Goal: Task Accomplishment & Management: Use online tool/utility

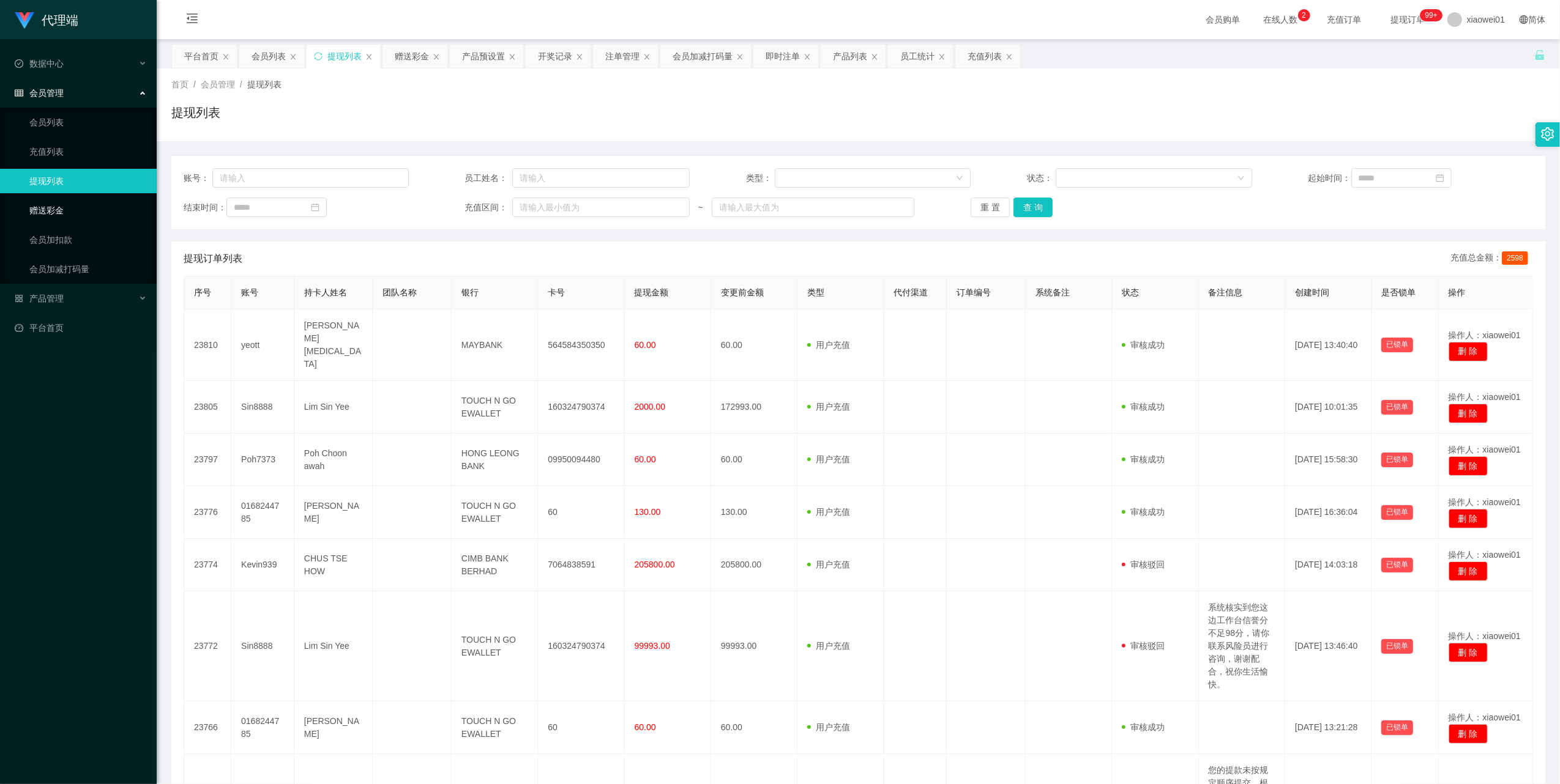
click at [72, 204] on link "赠送彩金" at bounding box center [88, 210] width 117 height 25
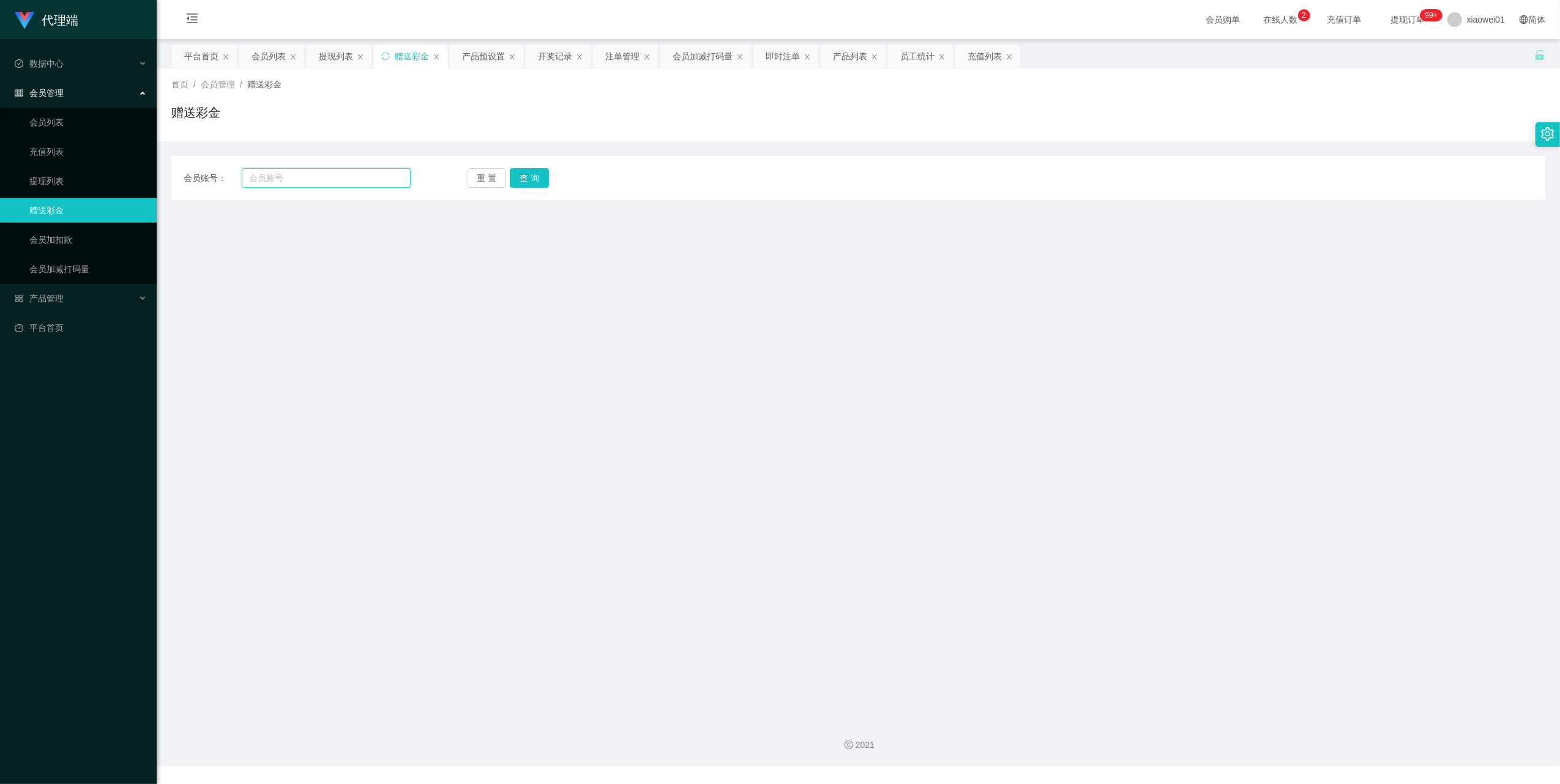
click at [324, 174] on input "text" at bounding box center [326, 178] width 169 height 20
paste input "Sin8888"
type input "Sin8888"
click at [546, 177] on button "查 询" at bounding box center [529, 178] width 39 height 20
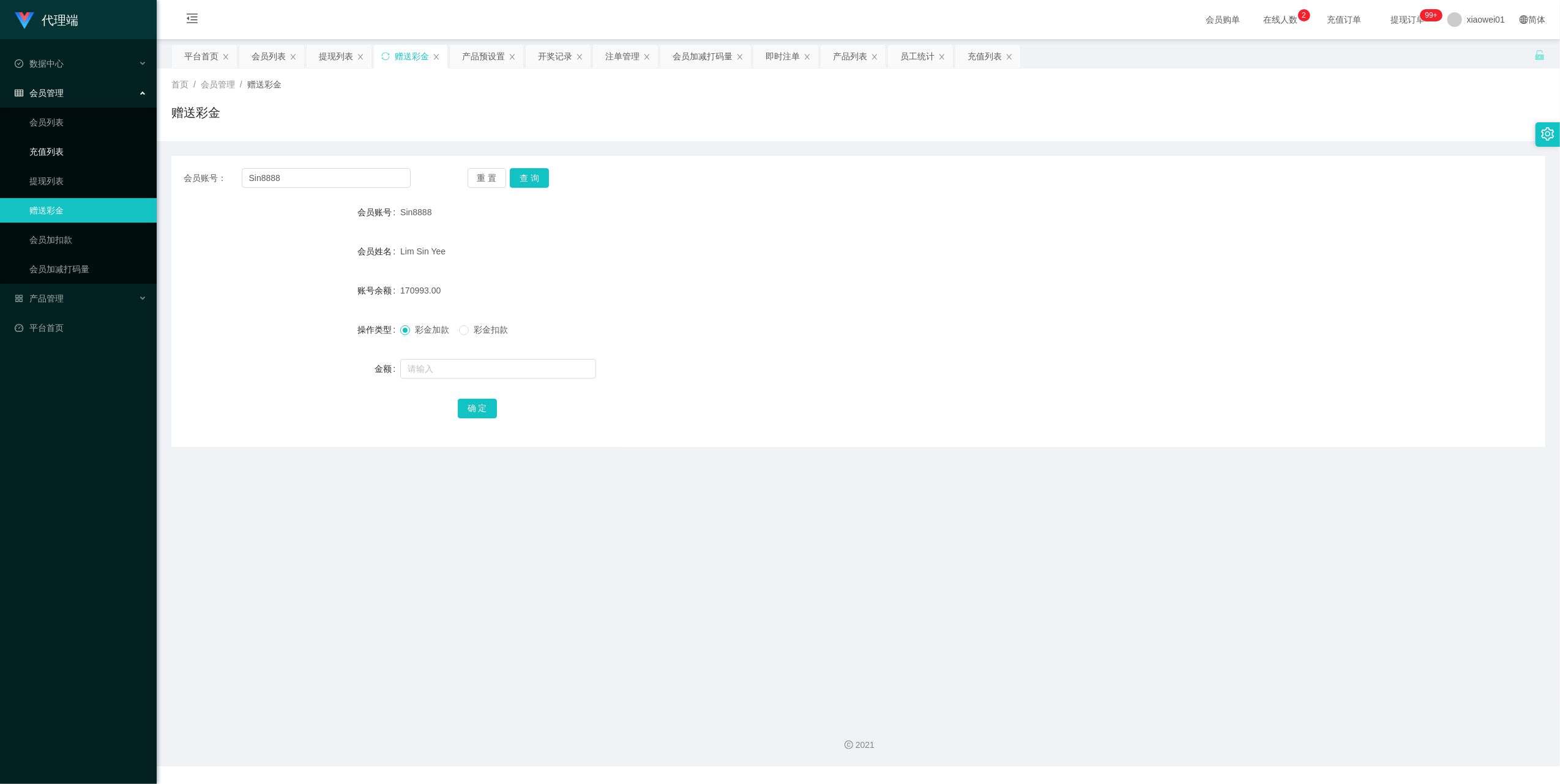
click at [55, 142] on link "充值列表" at bounding box center [88, 151] width 117 height 25
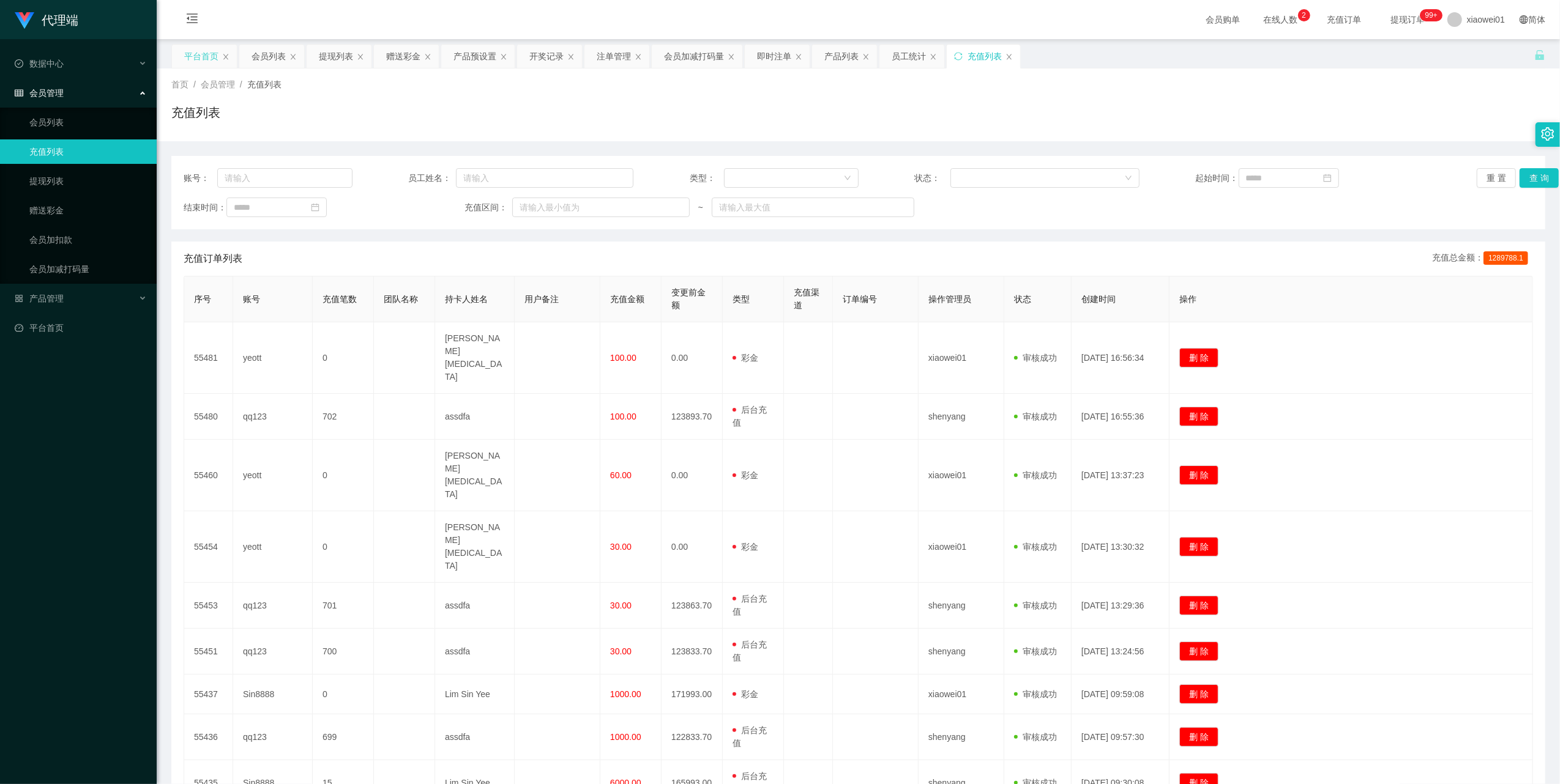
click at [210, 64] on div "平台首页" at bounding box center [201, 56] width 34 height 23
